Goal: Navigation & Orientation: Find specific page/section

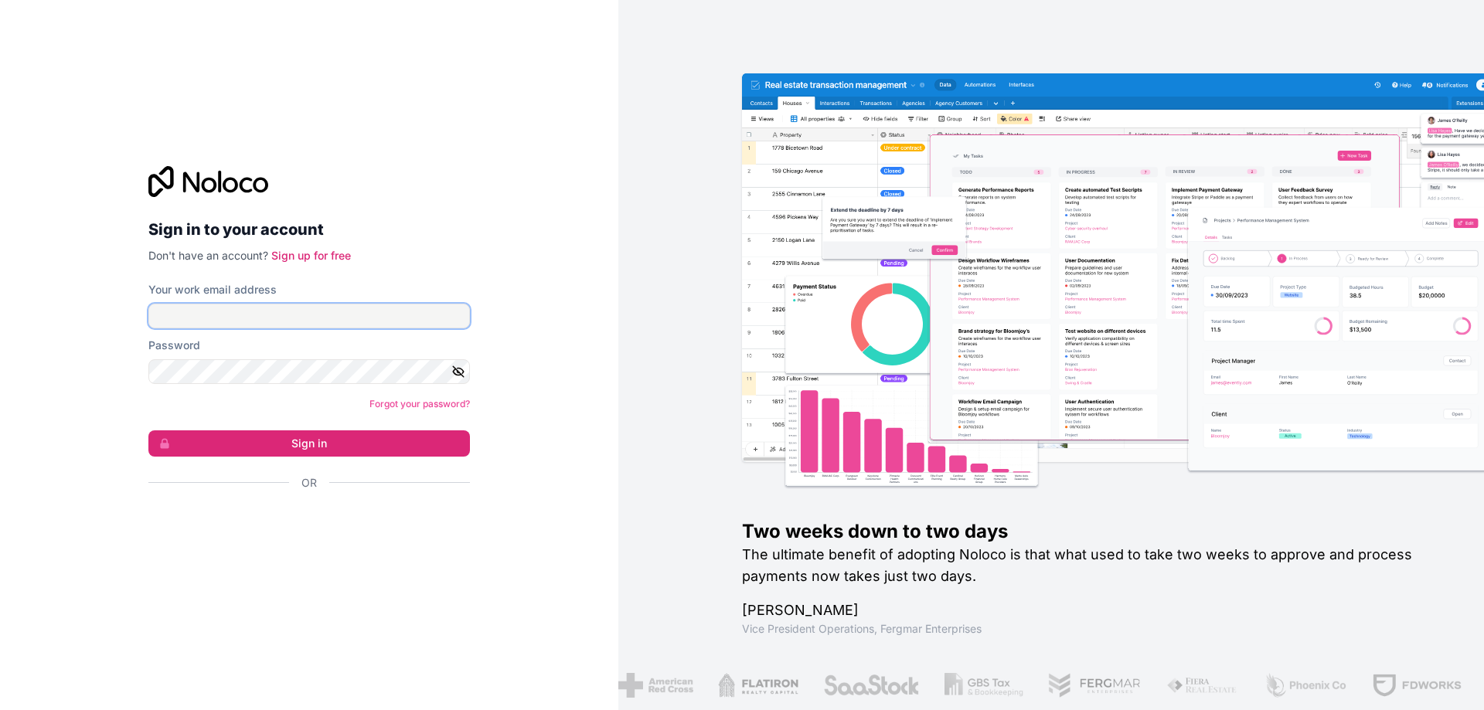
click at [325, 318] on input "Your work email address" at bounding box center [308, 316] width 321 height 25
click at [255, 308] on input "Your work email address" at bounding box center [308, 316] width 321 height 25
type input "[EMAIL_ADDRESS][DOMAIN_NAME]"
click at [148, 430] on button "Sign in" at bounding box center [308, 443] width 321 height 26
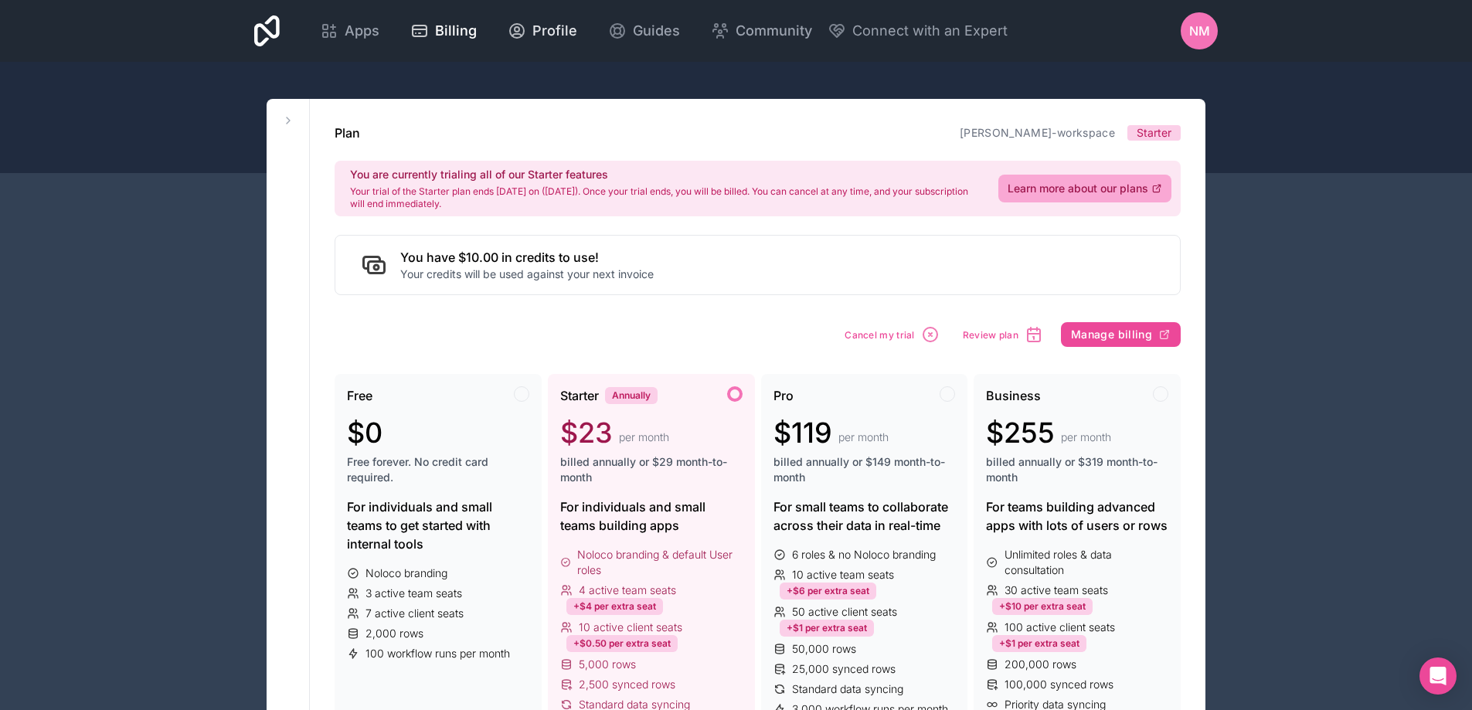
click at [524, 24] on icon at bounding box center [517, 31] width 19 height 19
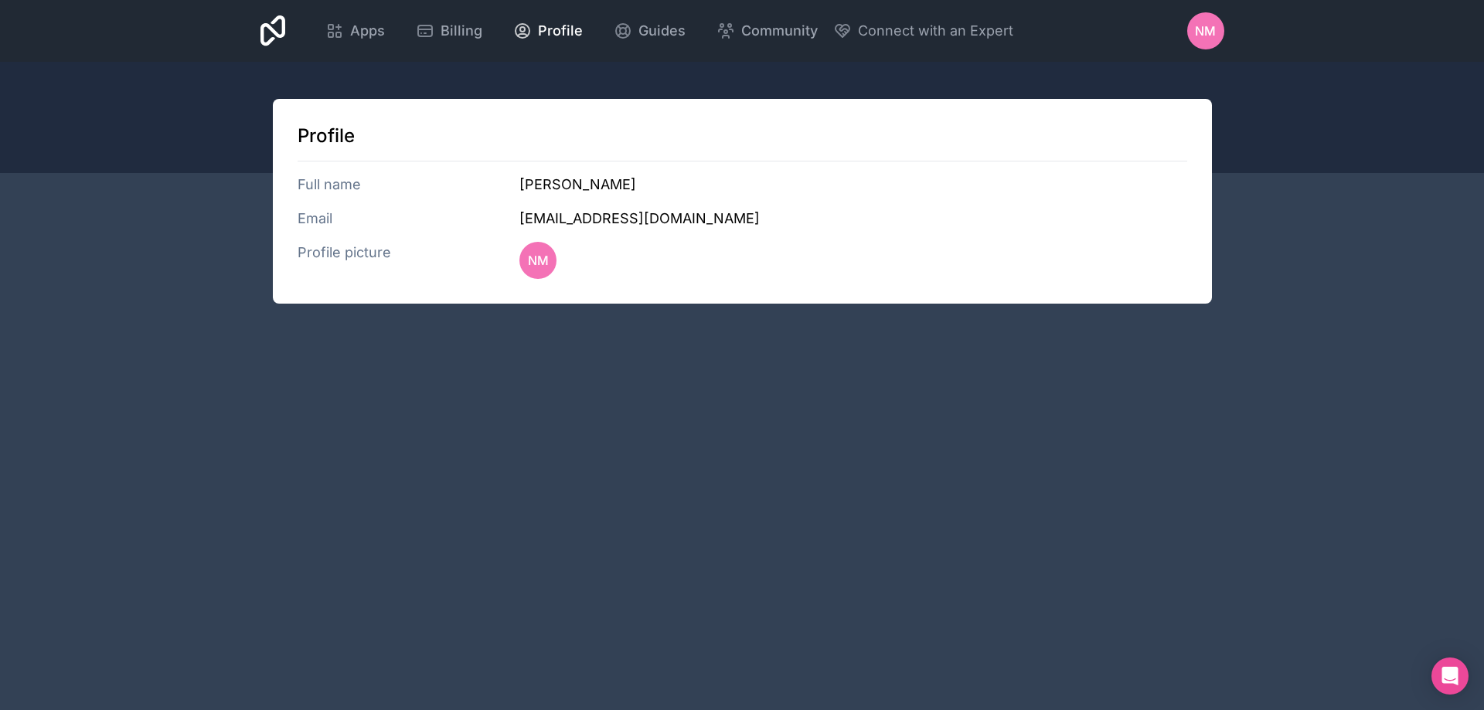
click at [1206, 23] on span "NM" at bounding box center [1205, 31] width 21 height 19
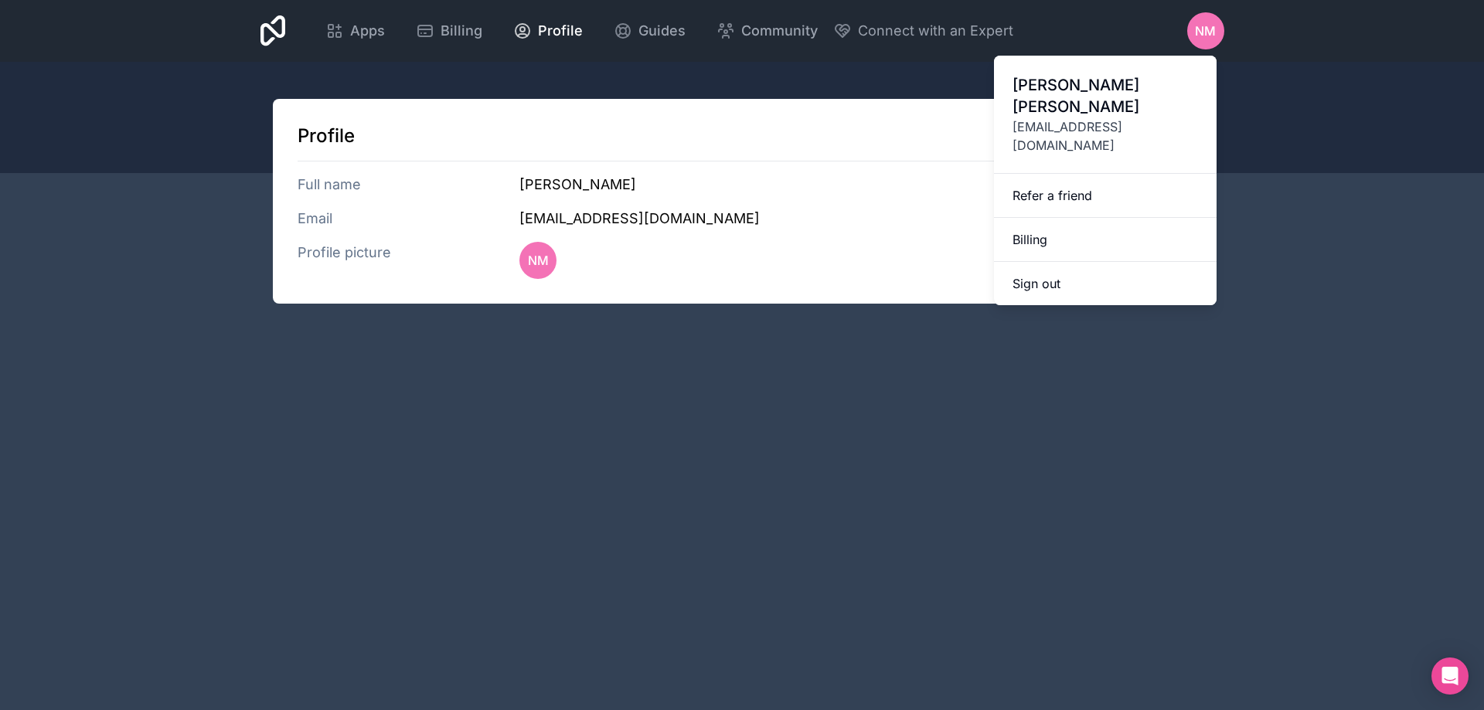
click at [683, 82] on div at bounding box center [742, 117] width 1484 height 111
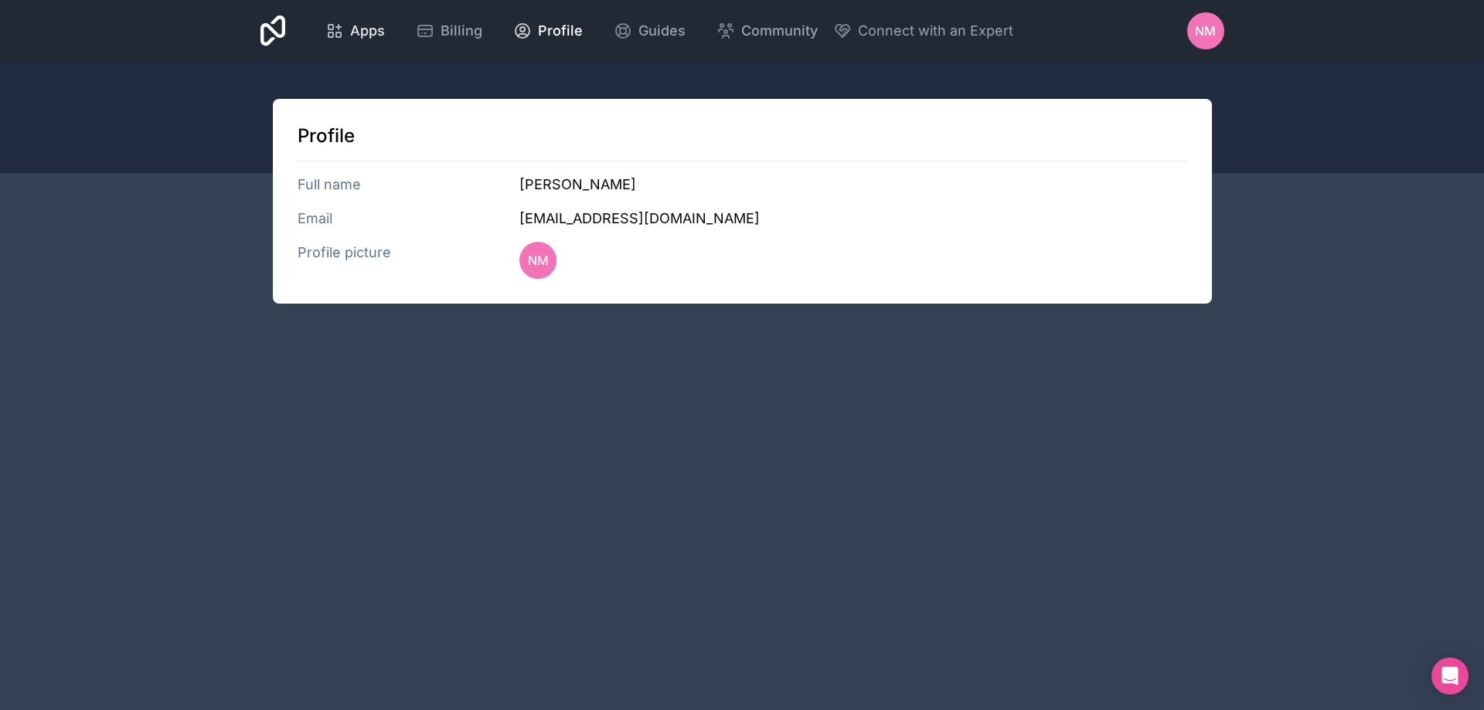
click at [349, 36] on div "Apps" at bounding box center [355, 31] width 60 height 22
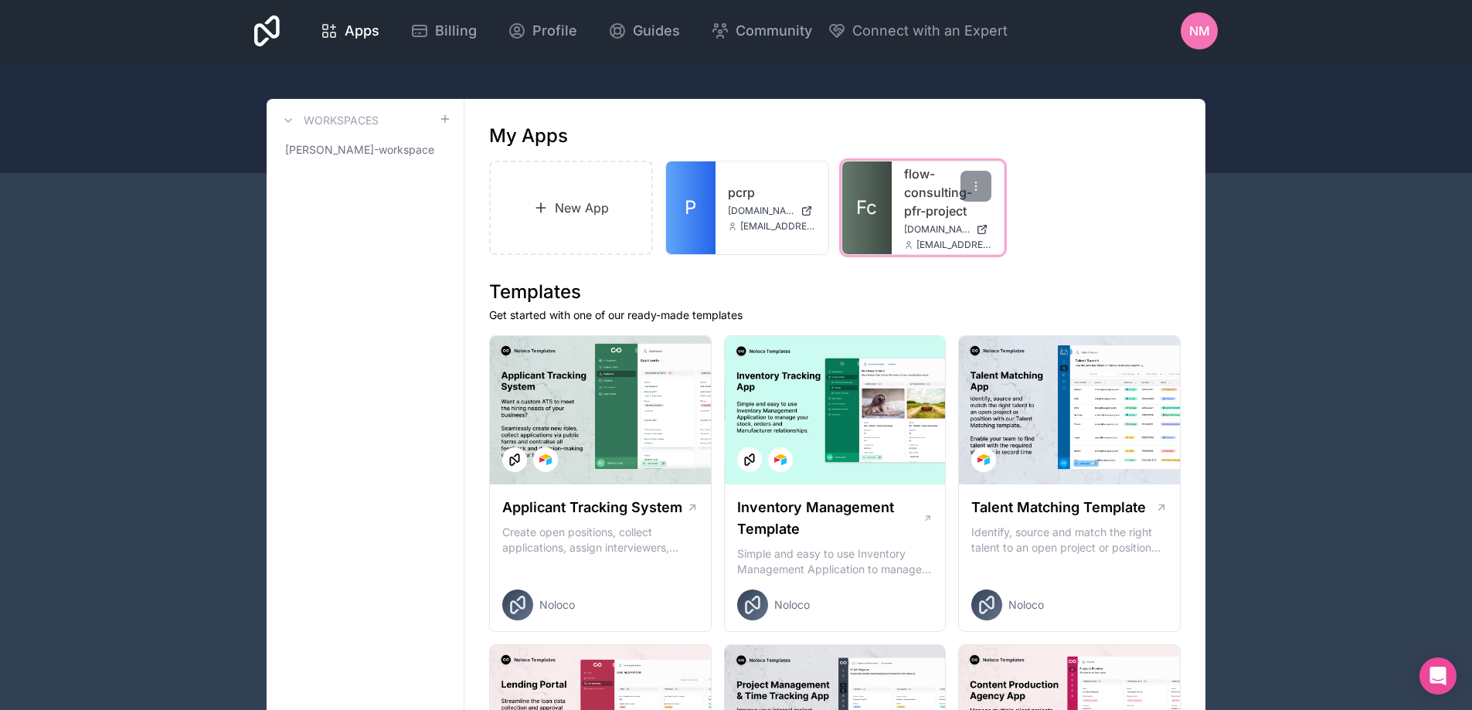
click at [950, 251] on div "flow-consulting-pfr-project [DOMAIN_NAME] [EMAIL_ADDRESS][DOMAIN_NAME]" at bounding box center [948, 208] width 113 height 93
click at [950, 240] on span "[EMAIL_ADDRESS][DOMAIN_NAME]" at bounding box center [955, 245] width 76 height 12
click at [899, 216] on div "flow-consulting-pfr-project [DOMAIN_NAME] [EMAIL_ADDRESS][DOMAIN_NAME]" at bounding box center [948, 208] width 113 height 93
click at [863, 224] on link "Fc" at bounding box center [866, 208] width 49 height 93
